Goal: Information Seeking & Learning: Learn about a topic

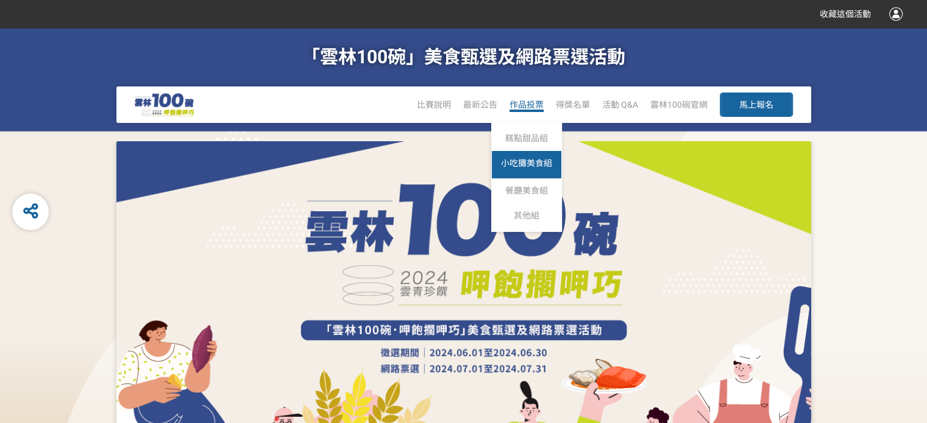
click at [531, 170] on link "小吃攤美食組" at bounding box center [526, 164] width 69 height 27
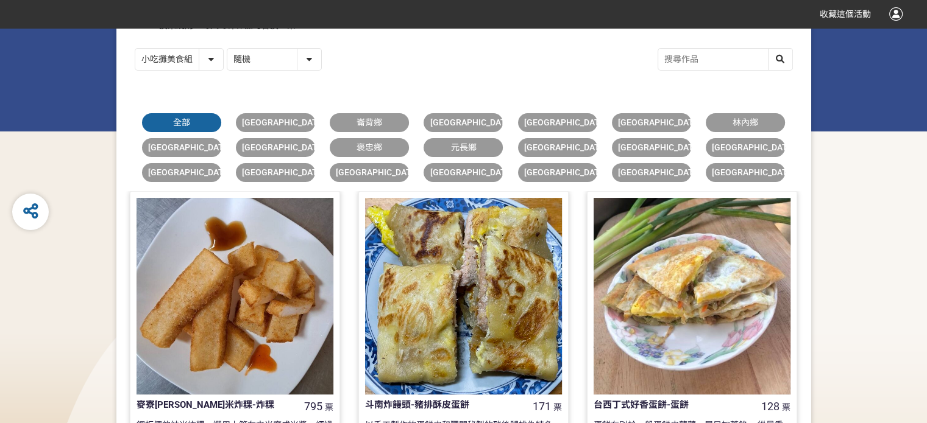
scroll to position [122, 0]
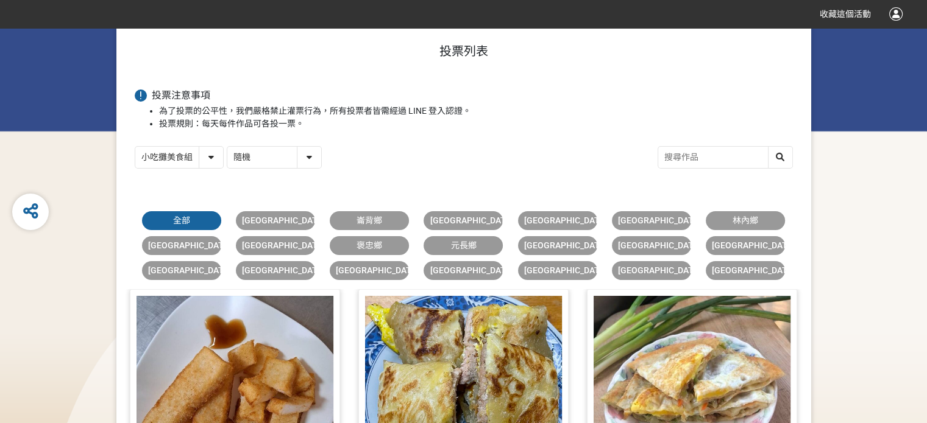
click at [207, 158] on select "糕點甜品組 小吃攤美食組 餐廳美食組 其他組" at bounding box center [179, 157] width 88 height 21
click at [751, 243] on span "虎尾鎮" at bounding box center [753, 246] width 83 height 10
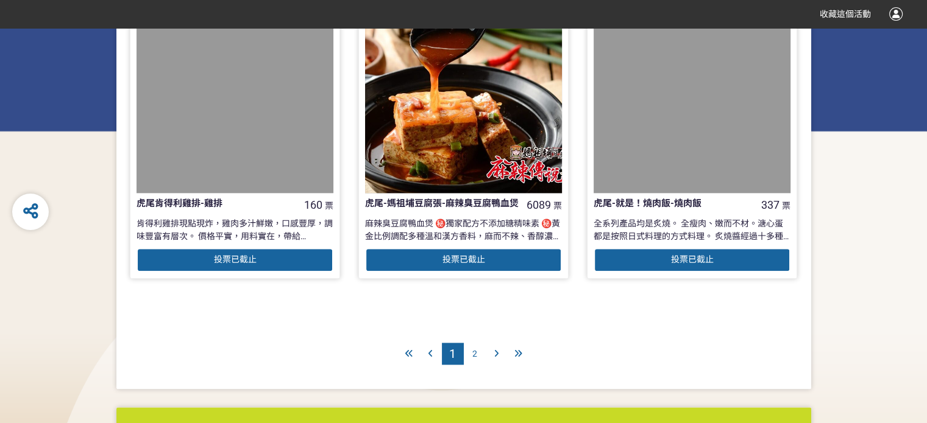
scroll to position [1401, 0]
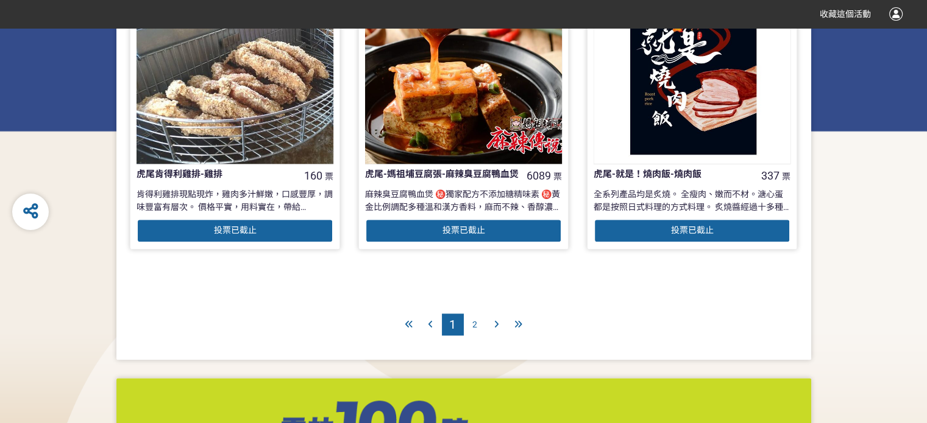
click at [466, 324] on div "2" at bounding box center [475, 325] width 22 height 22
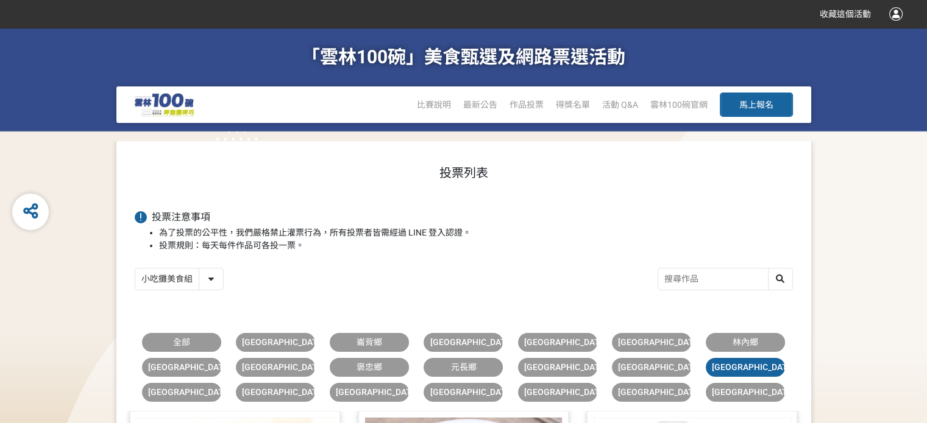
click at [202, 285] on select "糕點甜品組 小吃攤美食組 餐廳美食組 其他組" at bounding box center [179, 279] width 88 height 21
select select "182214:182353:13025"
click at [135, 269] on select "糕點甜品組 小吃攤美食組 餐廳美食組 其他組" at bounding box center [179, 279] width 88 height 21
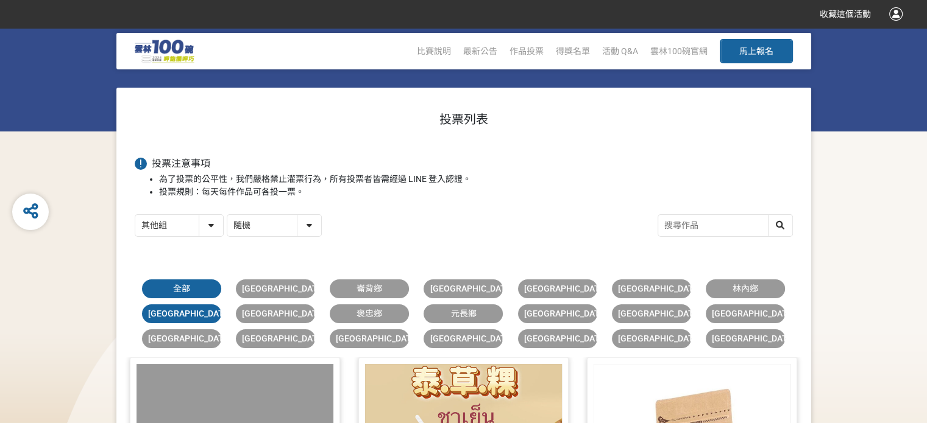
scroll to position [61, 0]
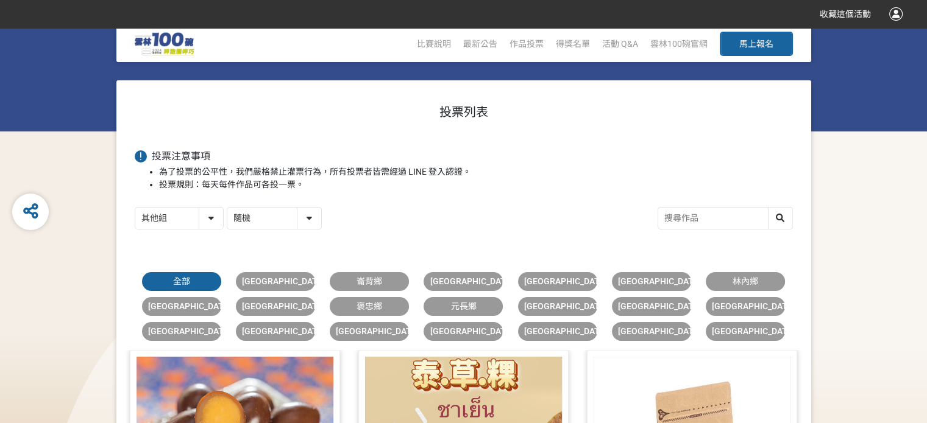
click at [289, 216] on select "隨機 作品 - 由新到舊 作品 - 由舊到新 票數 - 由多到少 票數 - 由少到多" at bounding box center [274, 218] width 94 height 21
select select "vote"
click at [227, 208] on select "隨機 作品 - 由新到舊 作品 - 由舊到新 票數 - 由多到少 票數 - 由少到多" at bounding box center [274, 218] width 94 height 21
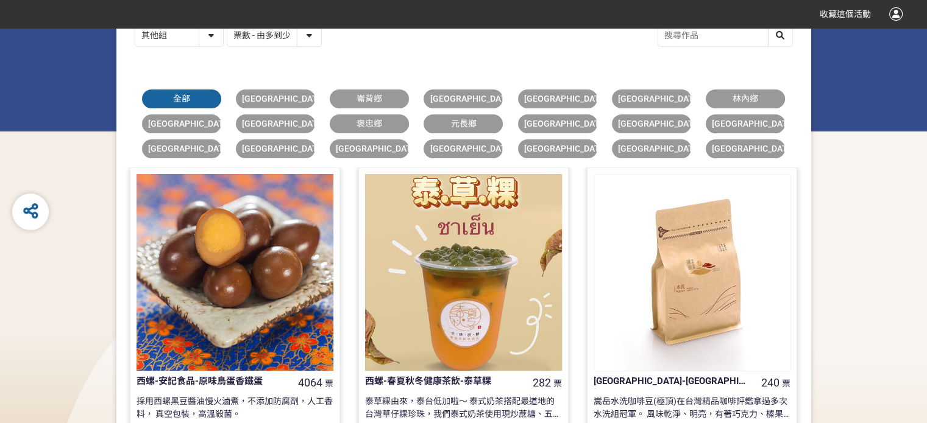
scroll to position [0, 0]
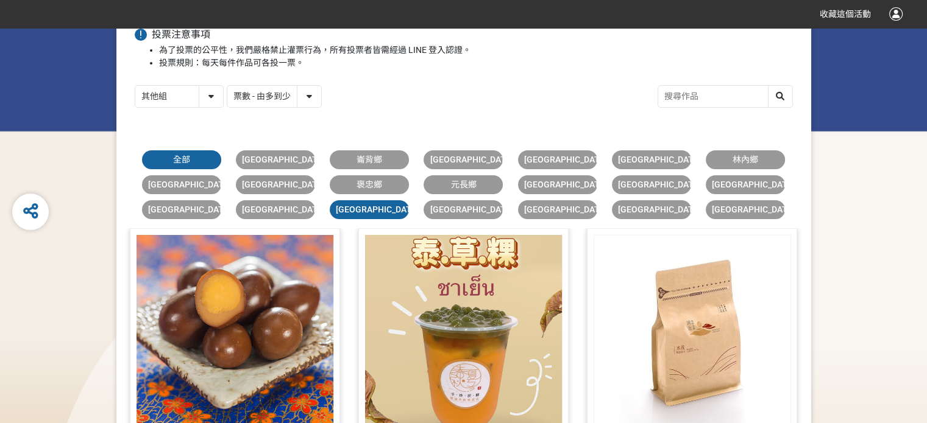
click at [380, 207] on span "古坑鄉" at bounding box center [377, 210] width 83 height 10
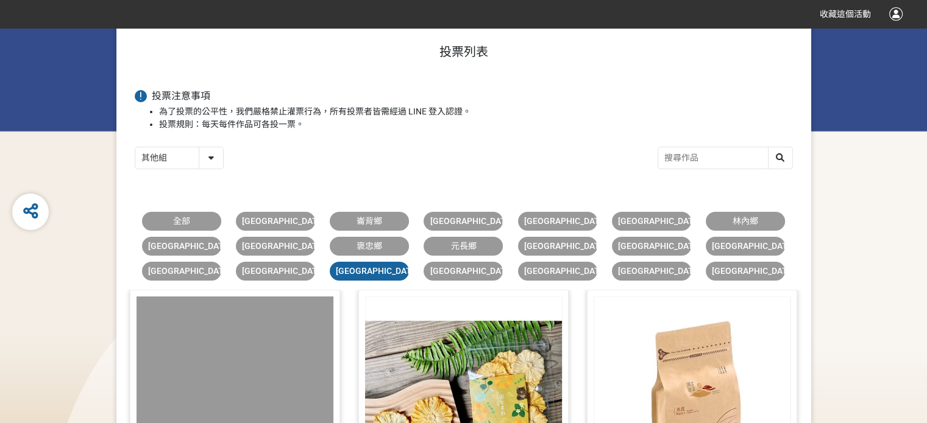
scroll to position [23, 0]
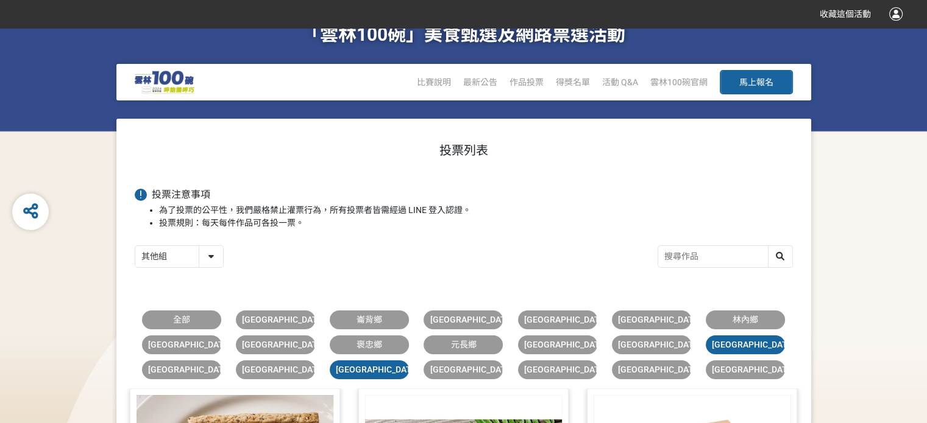
click at [742, 340] on span "虎尾鎮" at bounding box center [753, 345] width 83 height 10
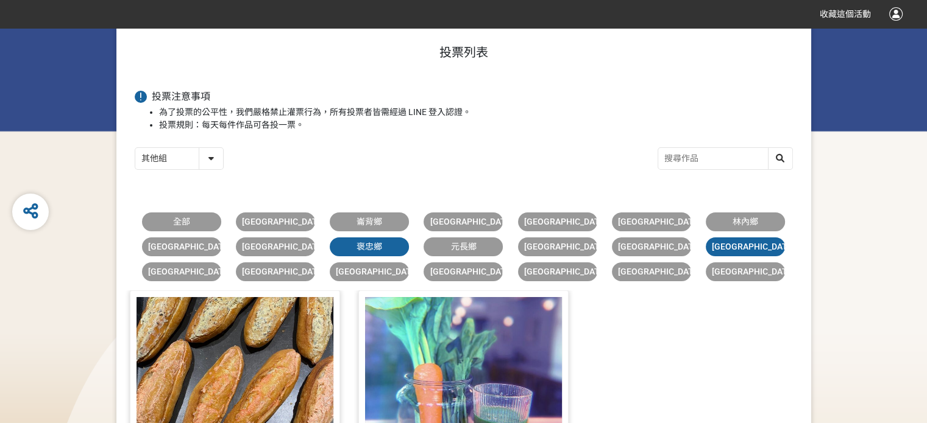
scroll to position [122, 0]
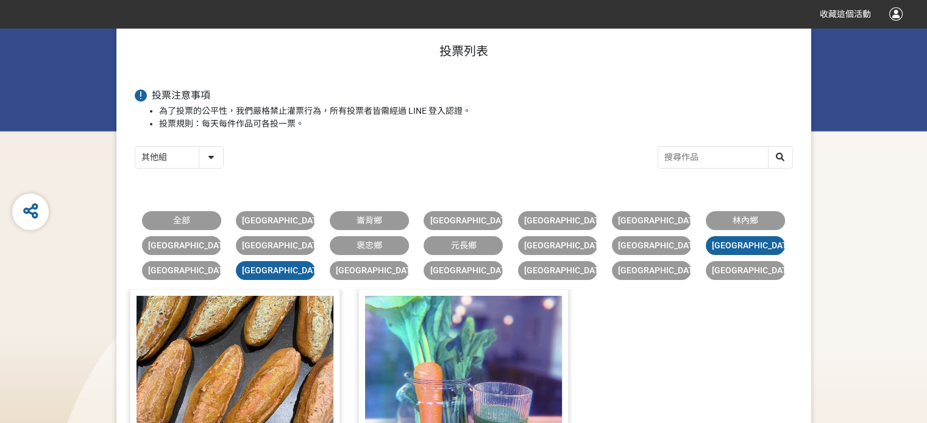
click at [259, 272] on link "斗南鎮" at bounding box center [275, 270] width 79 height 19
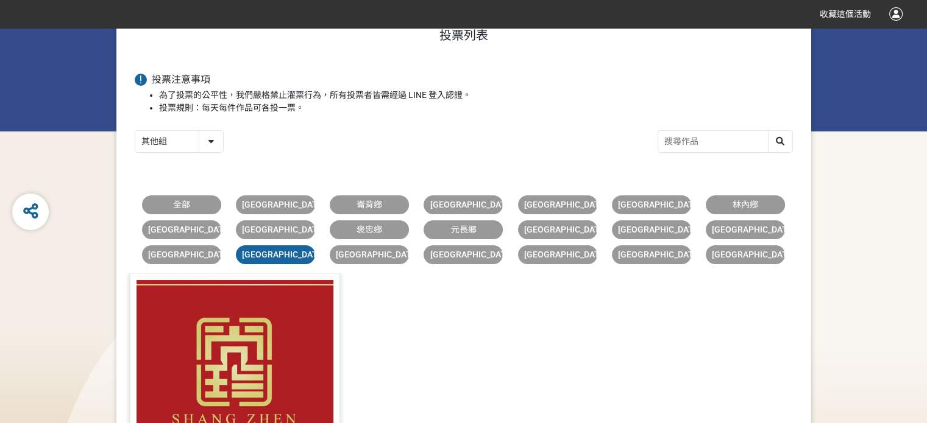
scroll to position [61, 0]
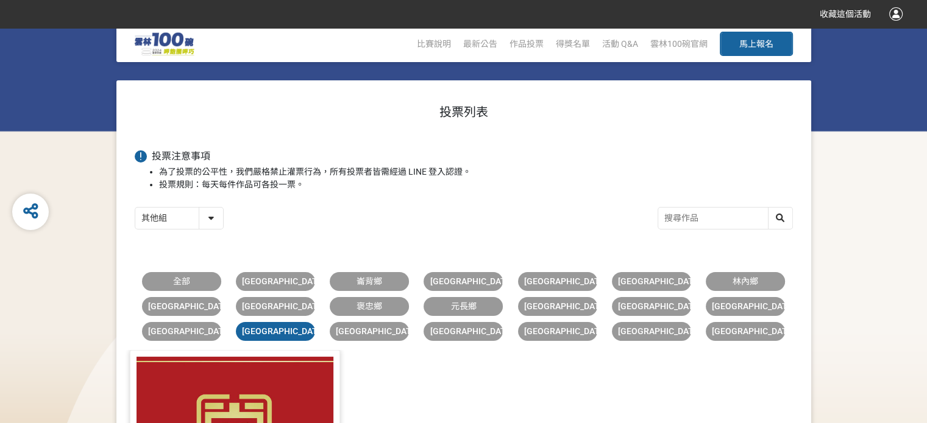
click at [186, 219] on select "糕點甜品組 小吃攤美食組 餐廳美食組 其他組" at bounding box center [179, 218] width 88 height 21
select select "182214:182353:13022"
click at [135, 208] on select "糕點甜品組 小吃攤美食組 餐廳美食組 其他組" at bounding box center [179, 218] width 88 height 21
select select "vote"
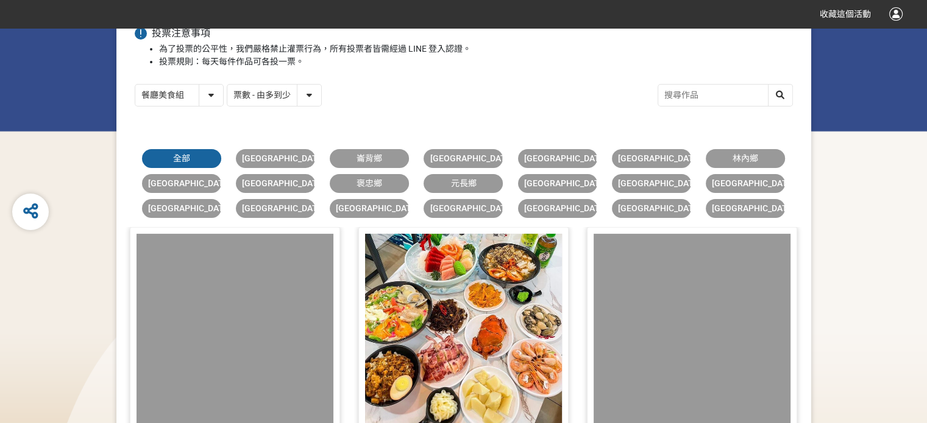
scroll to position [244, 0]
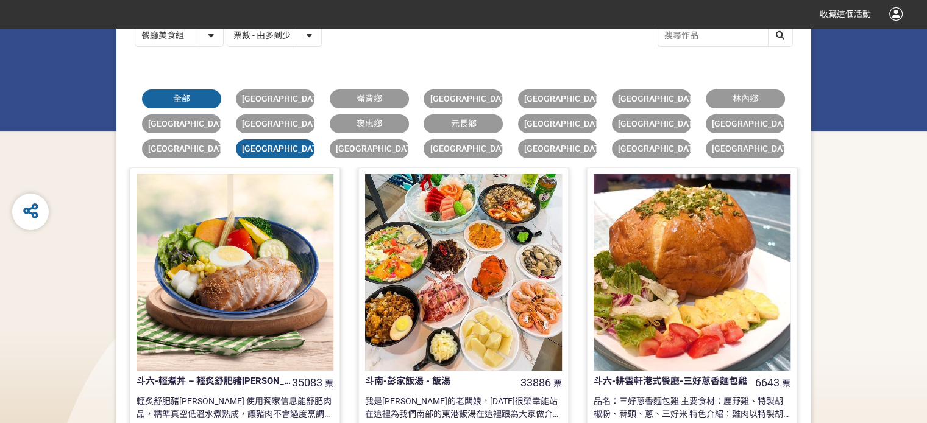
click at [304, 147] on link "斗南鎮" at bounding box center [275, 149] width 79 height 19
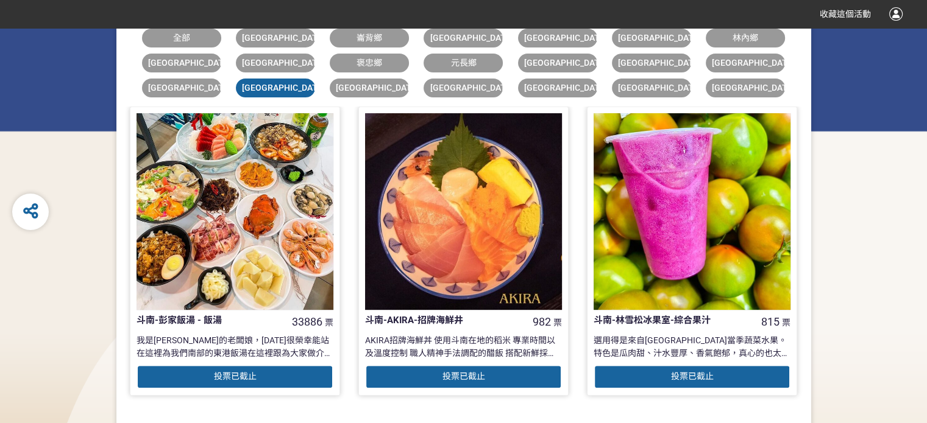
scroll to position [61, 0]
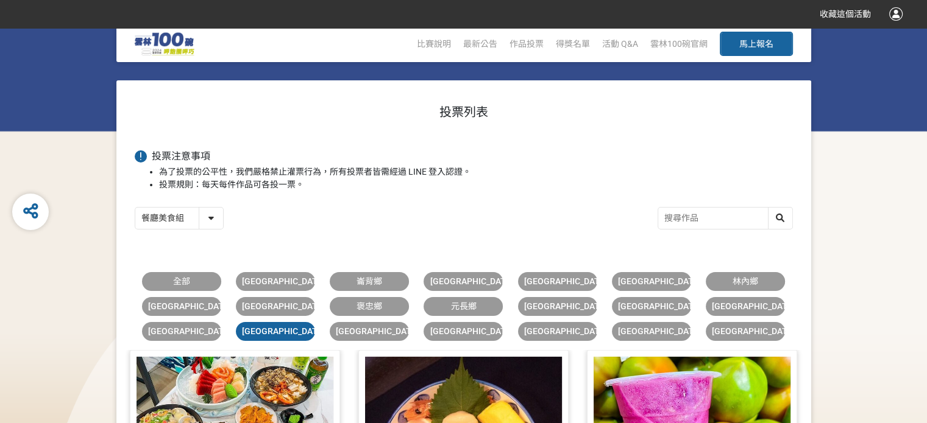
click at [197, 219] on select "糕點甜品組 小吃攤美食組 餐廳美食組 其他組" at bounding box center [179, 218] width 88 height 21
select select "182214:182353:13023"
click at [135, 208] on select "糕點甜品組 小吃攤美食組 餐廳美食組 其他組" at bounding box center [179, 218] width 88 height 21
select select "vote"
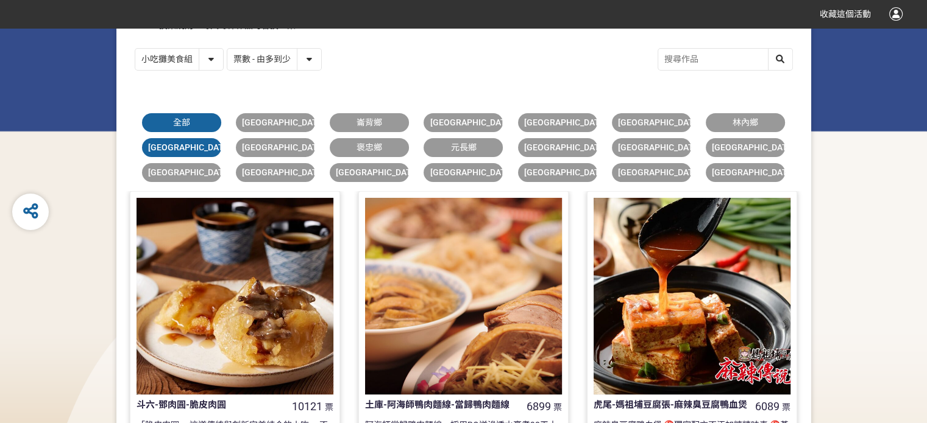
scroll to position [122, 0]
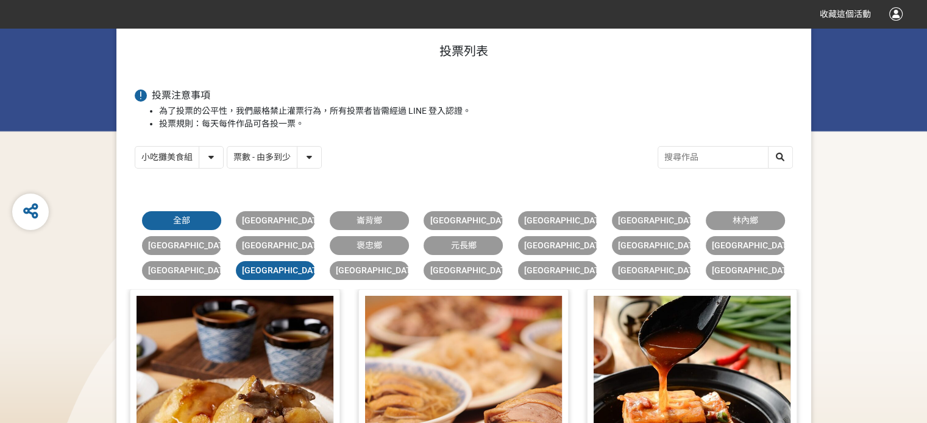
click at [285, 267] on span "斗南鎮" at bounding box center [283, 271] width 83 height 10
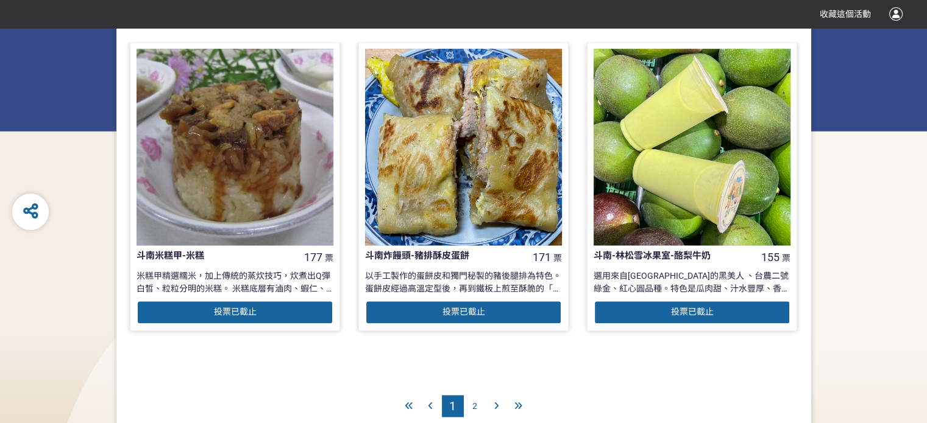
scroll to position [1340, 0]
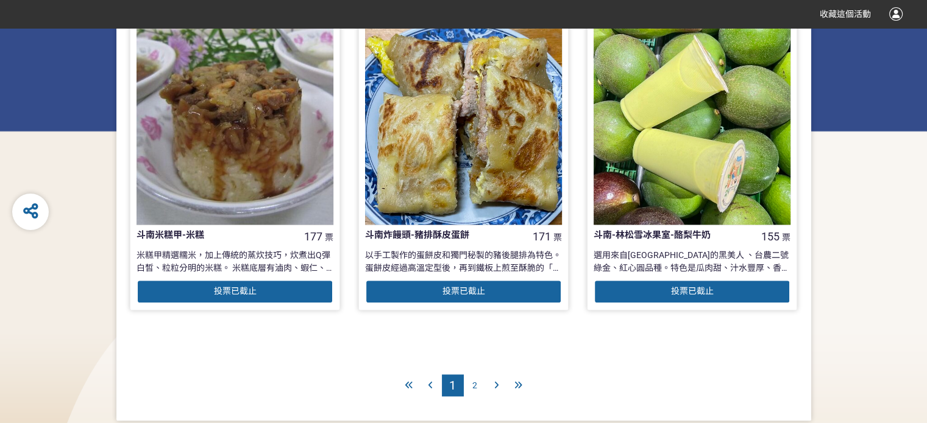
click at [472, 390] on span "2" at bounding box center [474, 386] width 5 height 10
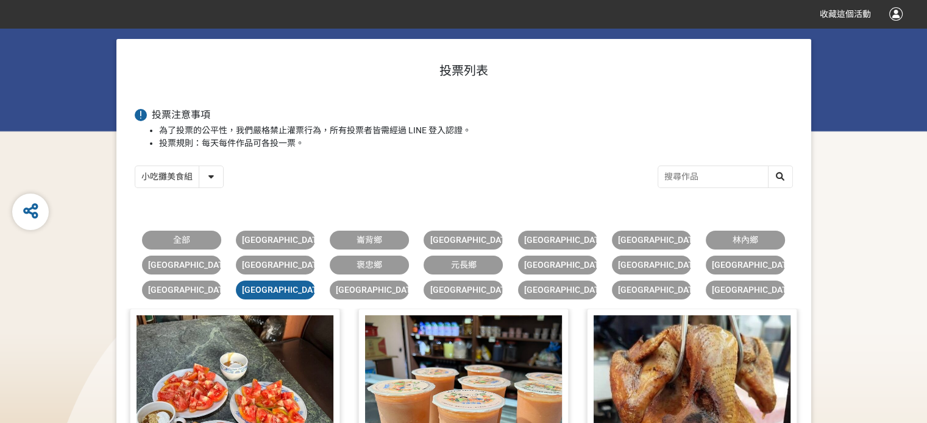
scroll to position [61, 0]
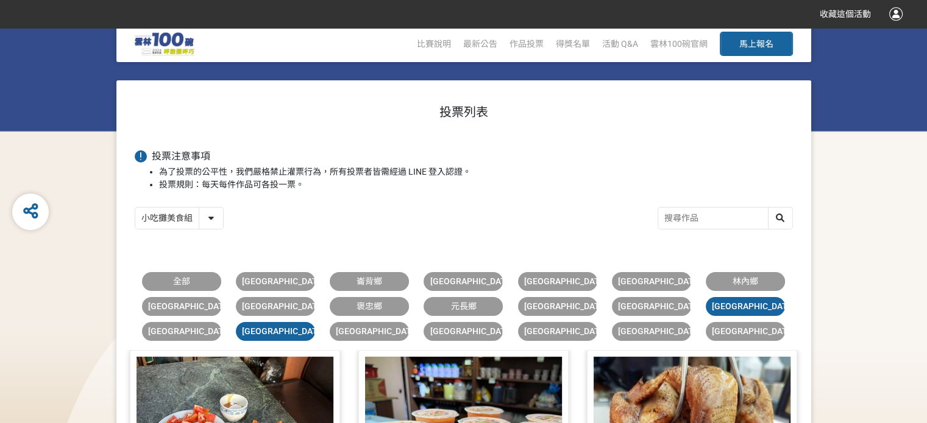
click at [758, 304] on link "虎尾鎮" at bounding box center [745, 306] width 79 height 19
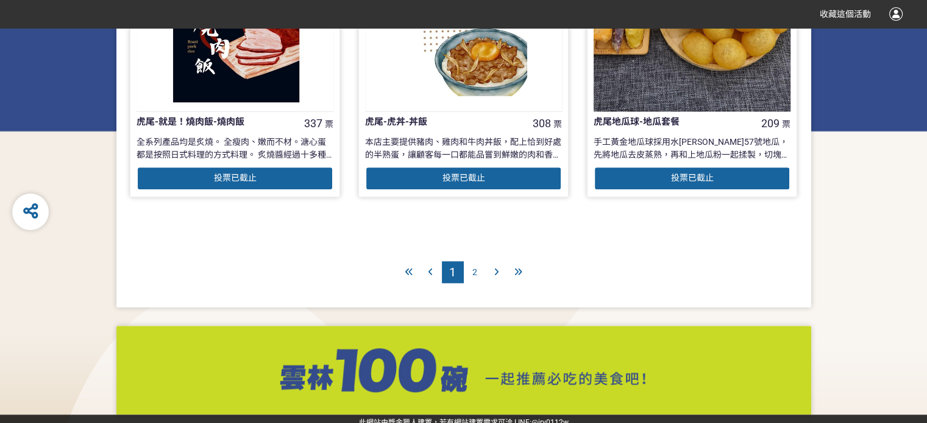
scroll to position [1460, 0]
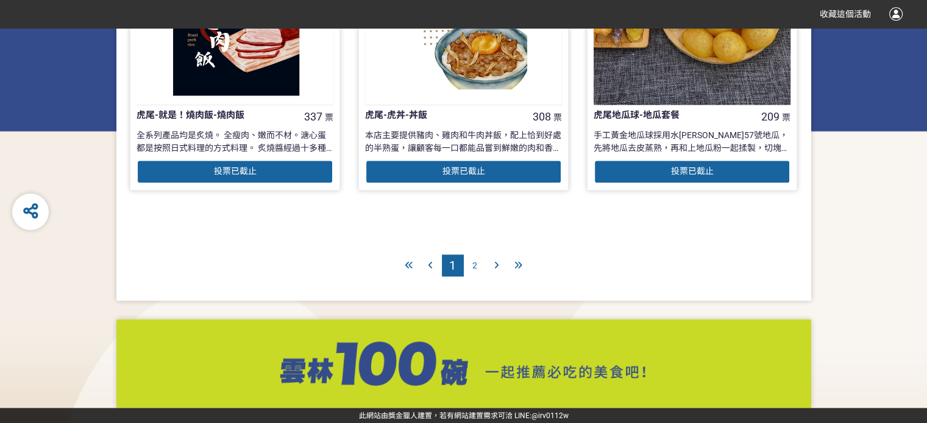
click at [469, 258] on div "2" at bounding box center [475, 266] width 22 height 22
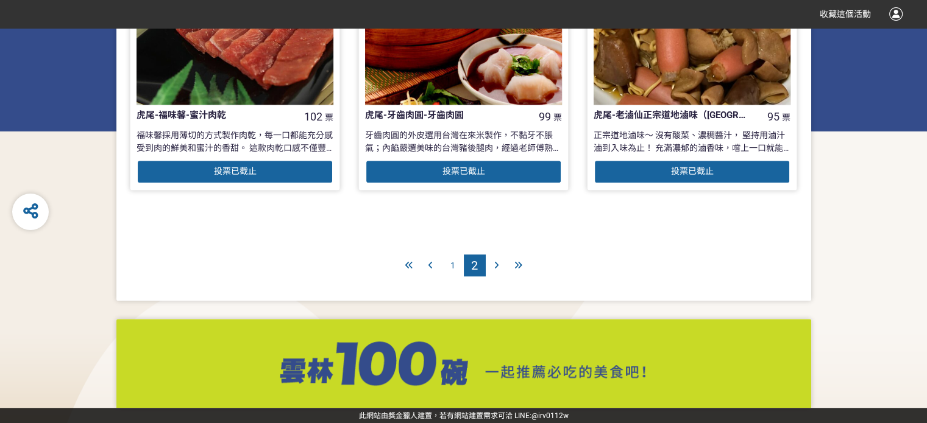
scroll to position [339, 0]
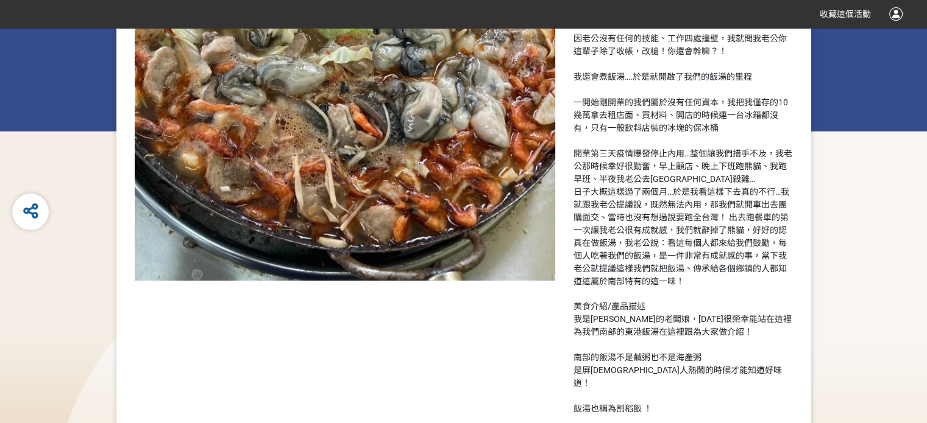
scroll to position [609, 0]
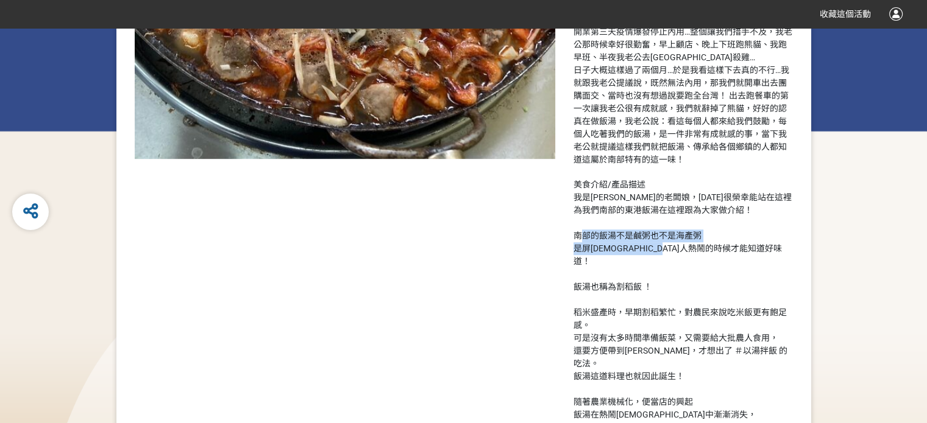
drag, startPoint x: 574, startPoint y: 224, endPoint x: 697, endPoint y: 238, distance: 123.9
click at [697, 238] on div "我是彭家飯湯的老闆娘，今天很榮幸能站在這裡為我們南部的東港飯湯在這裡跟為大家做介紹！ 南部的飯湯不是鹹粥也不是海產粥 是屏東人熱鬧的時候才能知道好味道！ 飯湯…" at bounding box center [682, 344] width 219 height 307
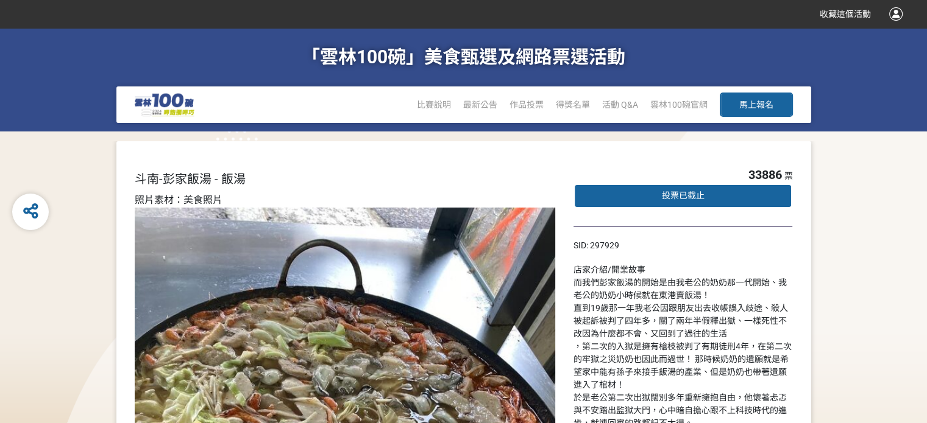
scroll to position [0, 0]
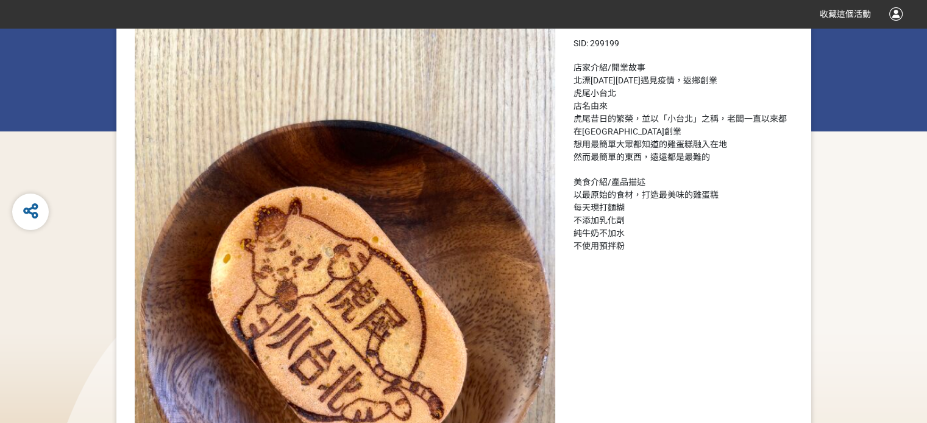
scroll to position [183, 0]
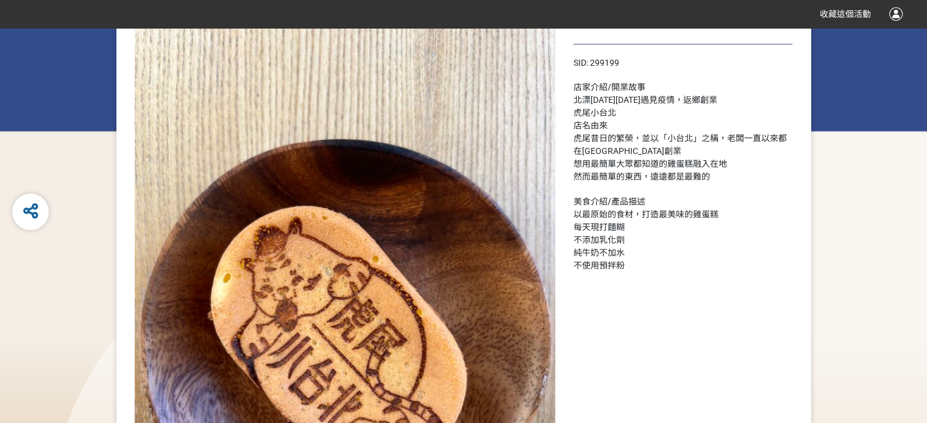
drag, startPoint x: 582, startPoint y: 114, endPoint x: 629, endPoint y: 267, distance: 160.5
click at [629, 267] on div "店家介紹/開業故事 北漂10年後遇見疫情，返鄉創業 虎尾小台北 店名由來 虎尾昔日的繁榮，並以「小台北」之稱，老闆一直以來都在台北返鄉創業 想用最簡單大眾都知…" at bounding box center [682, 176] width 219 height 191
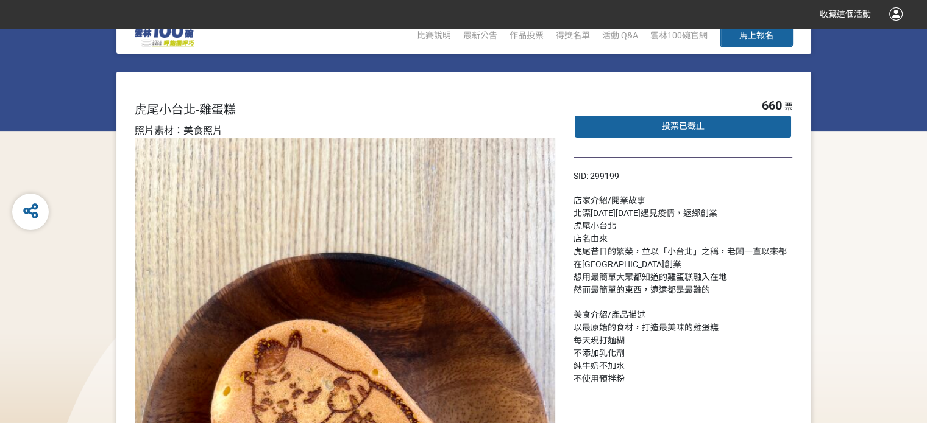
scroll to position [0, 0]
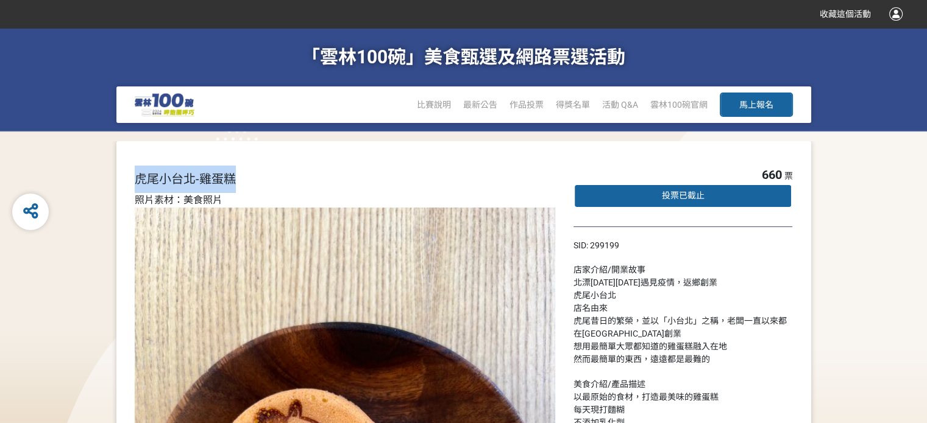
drag, startPoint x: 135, startPoint y: 177, endPoint x: 251, endPoint y: 172, distance: 115.9
click at [251, 172] on div "虎尾小台北-雞蛋糕" at bounding box center [354, 179] width 439 height 27
copy span "虎尾小台北-雞蛋糕"
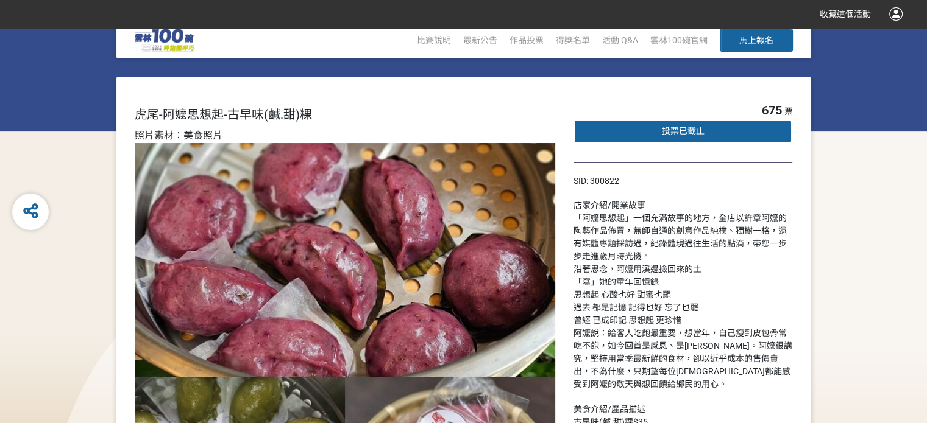
scroll to position [122, 0]
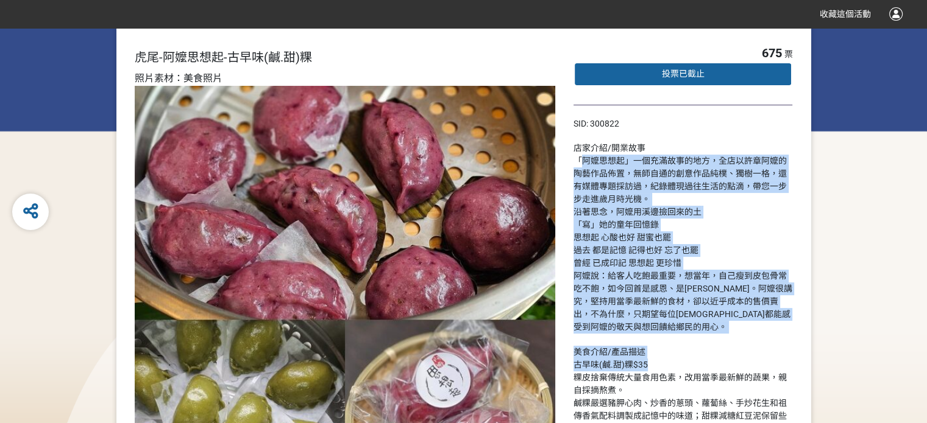
drag, startPoint x: 578, startPoint y: 163, endPoint x: 685, endPoint y: 366, distance: 229.8
click at [685, 366] on div "店家介紹/開業故事 「阿嬤思想起」一個充滿故事的地方，全店以許章阿嬤的陶藝作品佈置，無師自通的創意作品純樸、獨樹一格，還有媒體專題採訪過，紀錄體現過往生活的點…" at bounding box center [682, 289] width 219 height 294
click at [600, 274] on div "「阿嬤思想起」一個充滿故事的地方，全店以許章阿嬤的陶藝作品佈置，無師自通的創意作品純樸、獨樹一格，還有媒體專題採訪過，紀錄體現過往生活的點滴，帶您一步步走進歲…" at bounding box center [682, 244] width 219 height 179
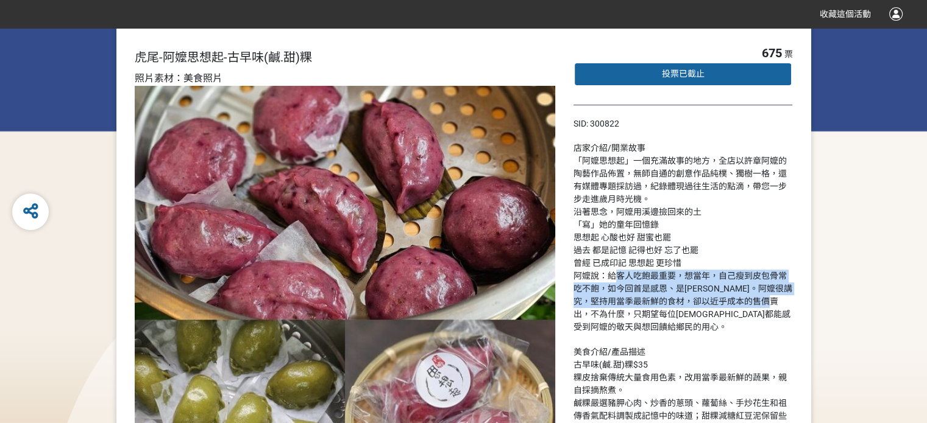
drag, startPoint x: 607, startPoint y: 278, endPoint x: 611, endPoint y: 320, distance: 41.7
click at [611, 320] on div "「阿嬤思想起」一個充滿故事的地方，全店以許章阿嬤的陶藝作品佈置，無師自通的創意作品純樸、獨樹一格，還有媒體專題採訪過，紀錄體現過往生活的點滴，帶您一步步走進歲…" at bounding box center [682, 244] width 219 height 179
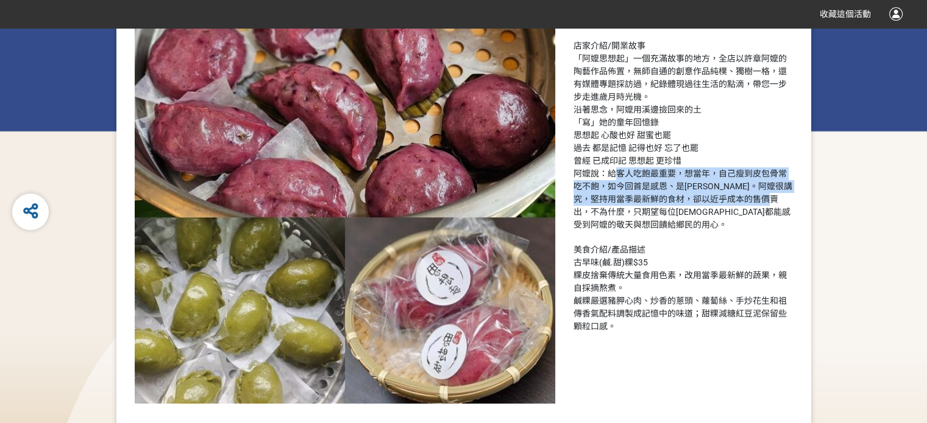
scroll to position [244, 0]
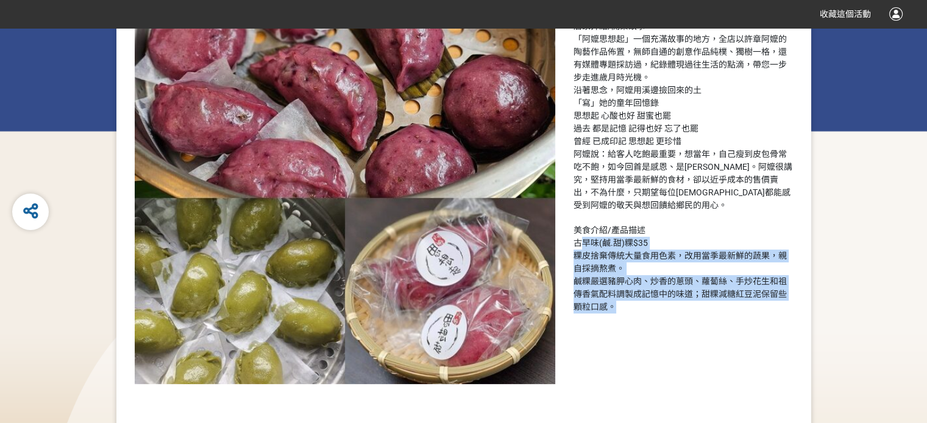
drag, startPoint x: 580, startPoint y: 241, endPoint x: 609, endPoint y: 306, distance: 71.8
click at [609, 306] on div "古早味(鹹.甜)粿$35 粿皮捨棄傳統大量食用色素，改用當季最新鮮的蔬果，親自採摘熬煮。 鹹粿嚴選豬胛心肉、炒香的蔥頭、蘿蔔絲、手炒花生和祖傳香氣配料調製成記…" at bounding box center [682, 275] width 219 height 77
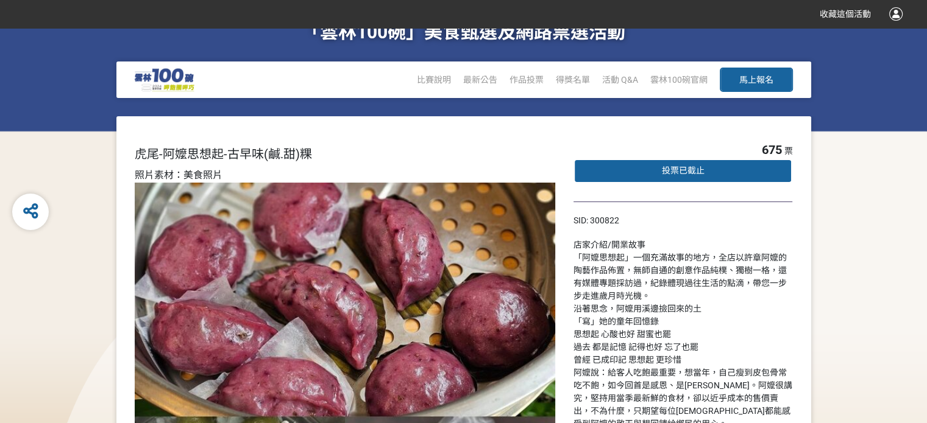
scroll to position [0, 0]
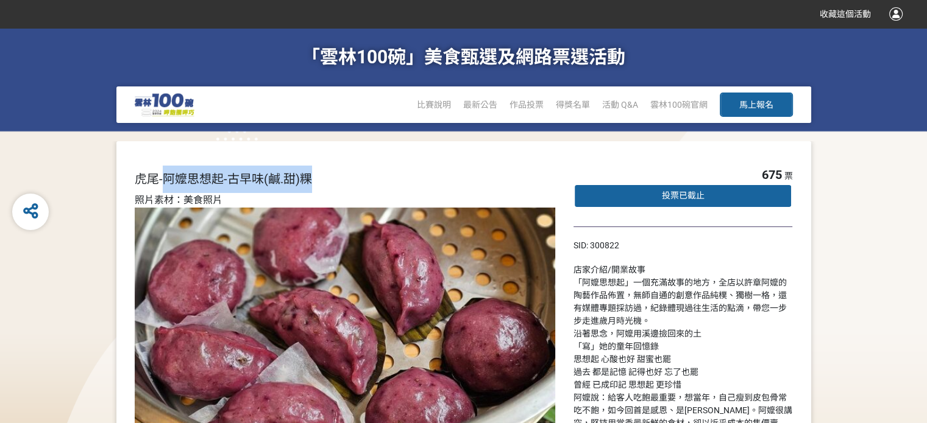
drag, startPoint x: 161, startPoint y: 180, endPoint x: 328, endPoint y: 187, distance: 167.1
click at [328, 187] on div "虎尾-阿嬤思想起-古早味(鹹.甜)粿" at bounding box center [354, 179] width 439 height 27
copy span "阿嬤思想起-古早味(鹹.甜)粿"
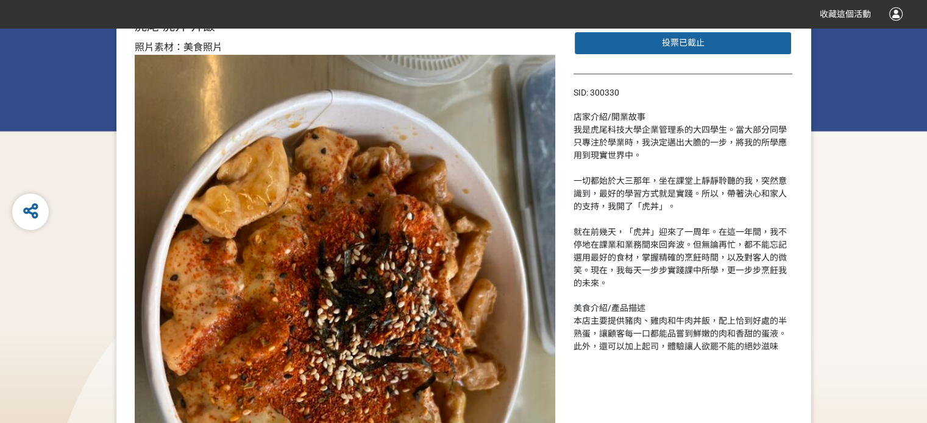
scroll to position [183, 0]
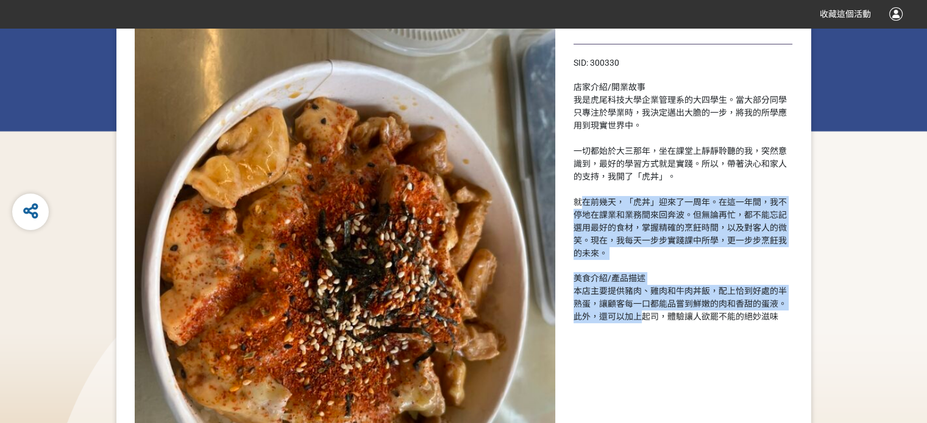
drag, startPoint x: 575, startPoint y: 199, endPoint x: 639, endPoint y: 325, distance: 141.1
click at [639, 325] on div "308 票 投票已截止 SID: 300330 店家介紹/開業故事 我是虎尾科技大學企業管理系的大四學生。當大部分同學只專注於學業時，我決定邁出大膽的一步，將…" at bounding box center [682, 296] width 219 height 627
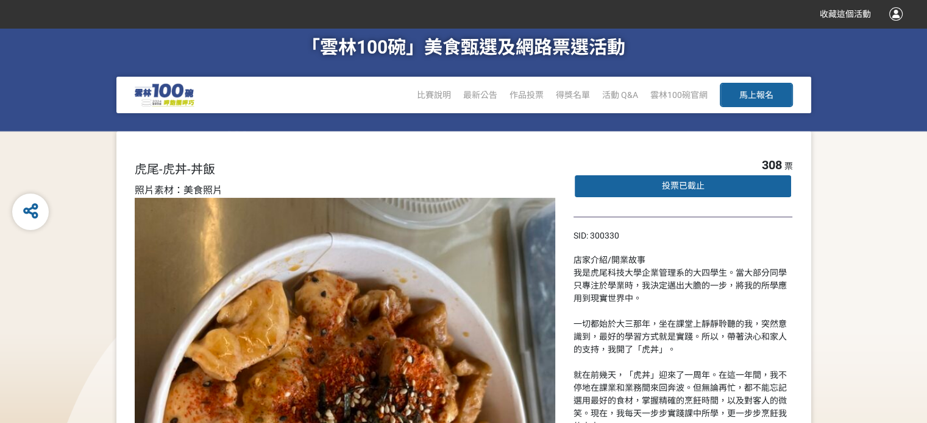
scroll to position [0, 0]
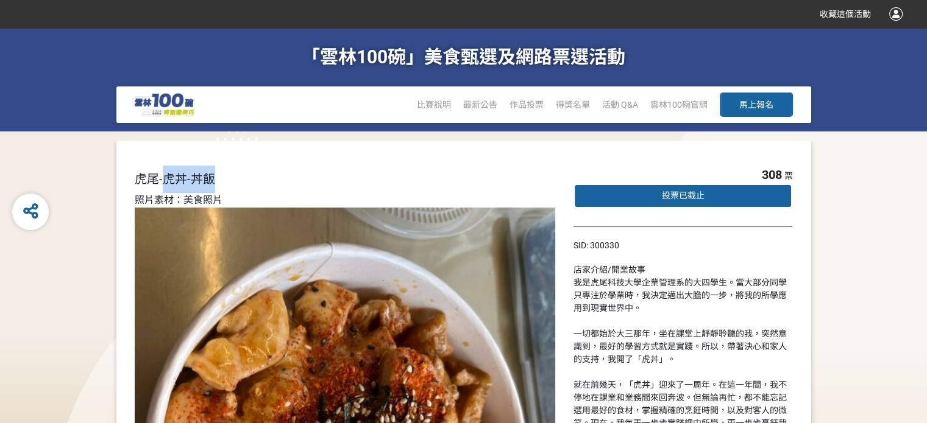
drag, startPoint x: 166, startPoint y: 183, endPoint x: 259, endPoint y: 185, distance: 92.6
click at [258, 186] on div "虎尾-虎丼-丼飯" at bounding box center [354, 179] width 439 height 27
copy span "虎丼-丼飯"
